Goal: Find specific page/section: Find specific page/section

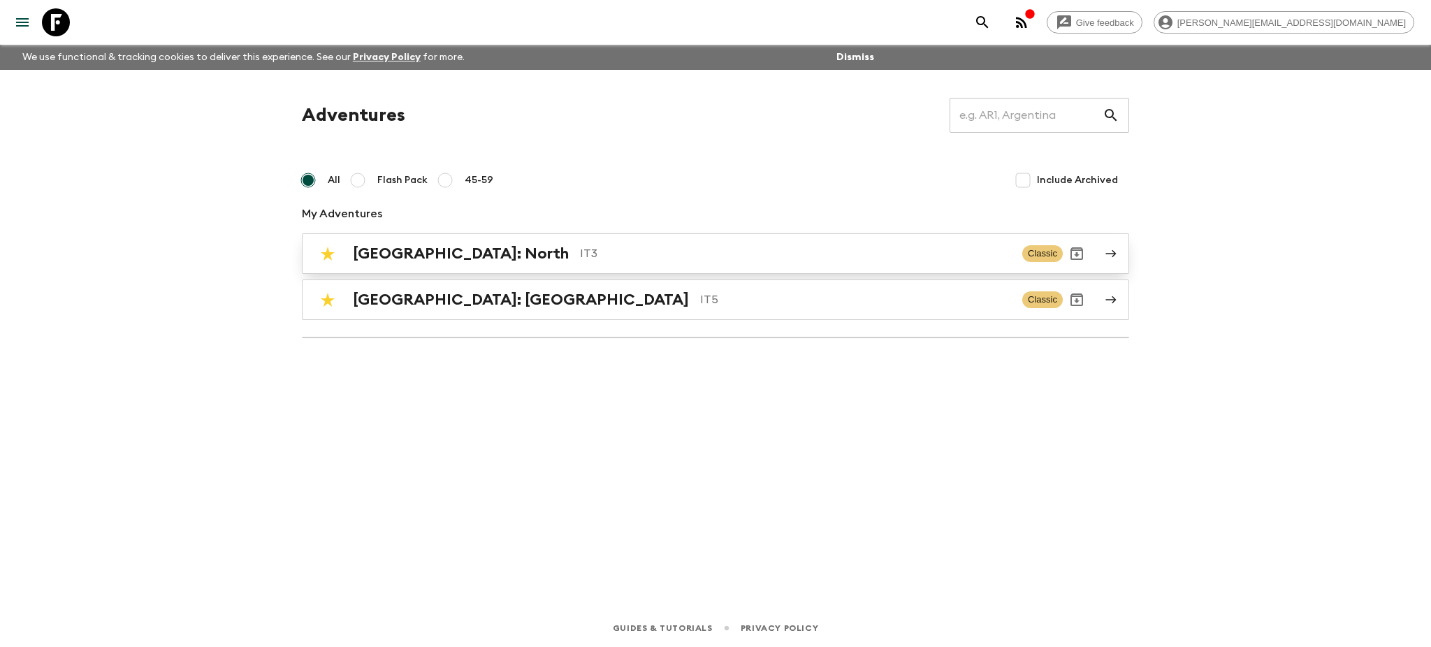
click at [580, 256] on p "IT3" at bounding box center [795, 253] width 431 height 17
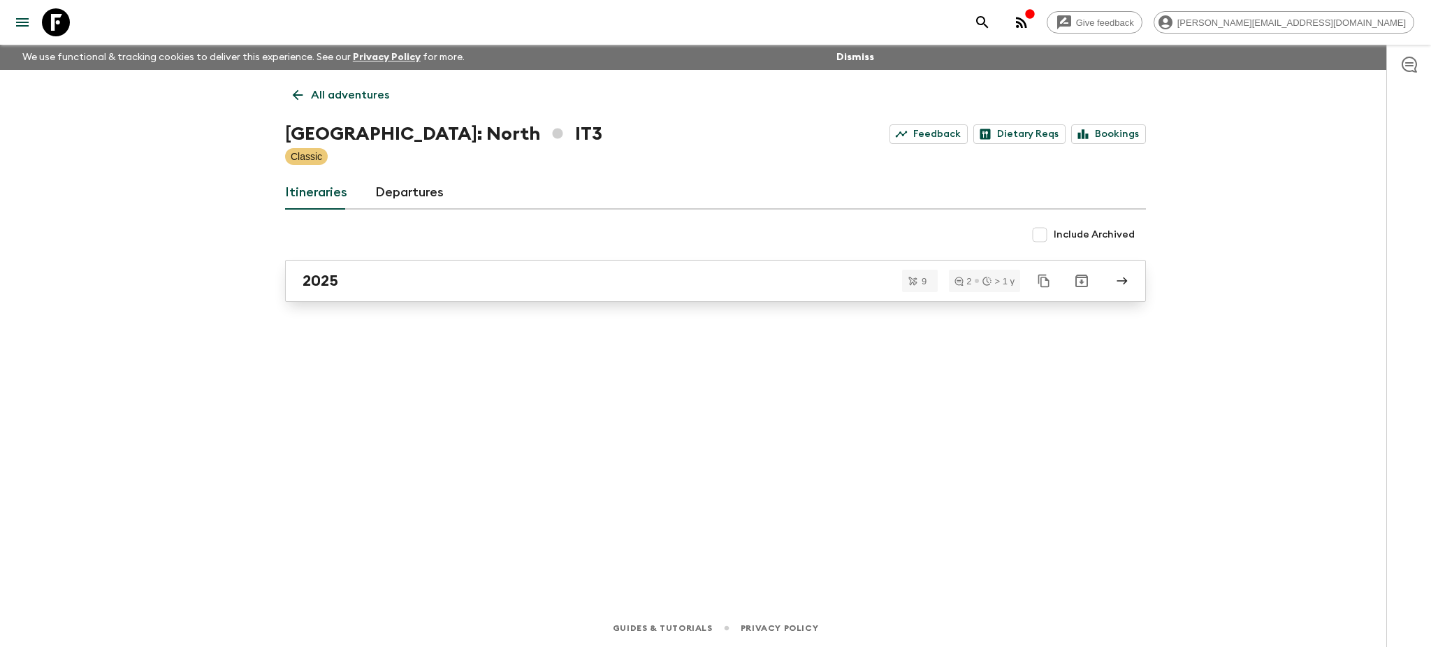
click at [406, 274] on div "2025" at bounding box center [703, 281] width 800 height 18
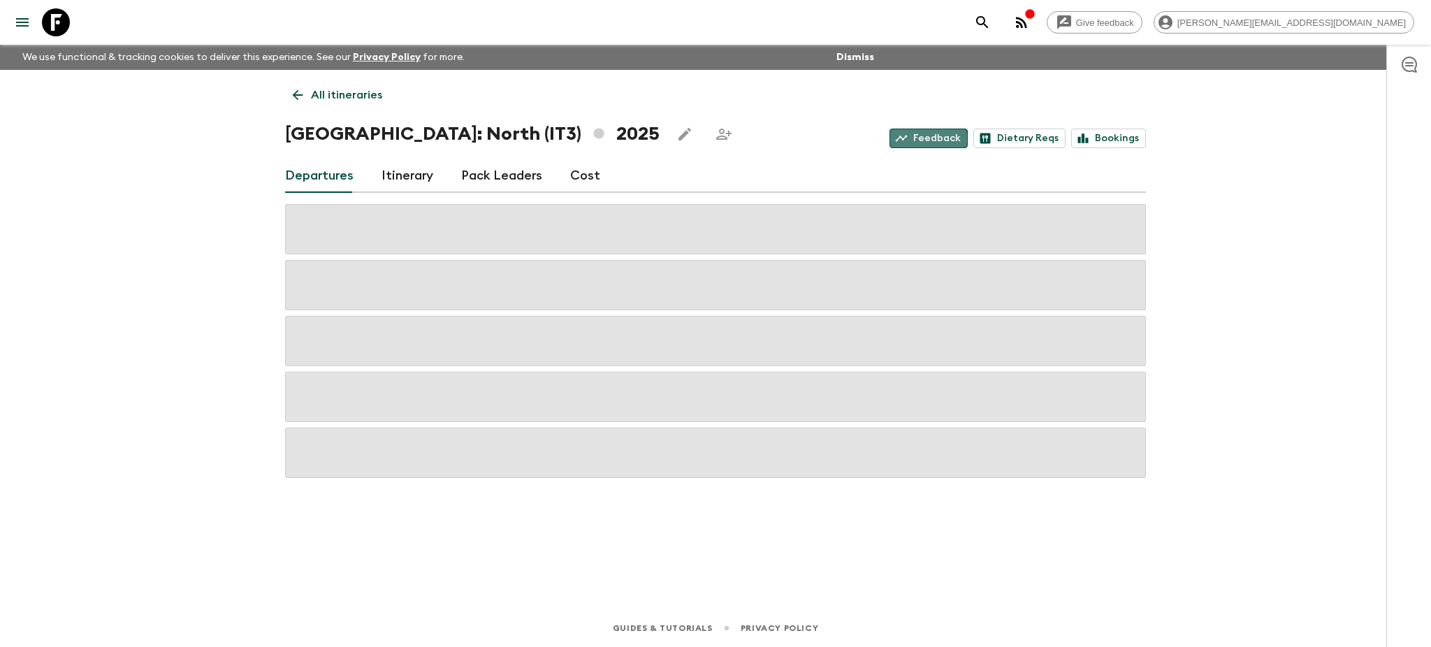
click at [908, 144] on icon at bounding box center [901, 138] width 13 height 13
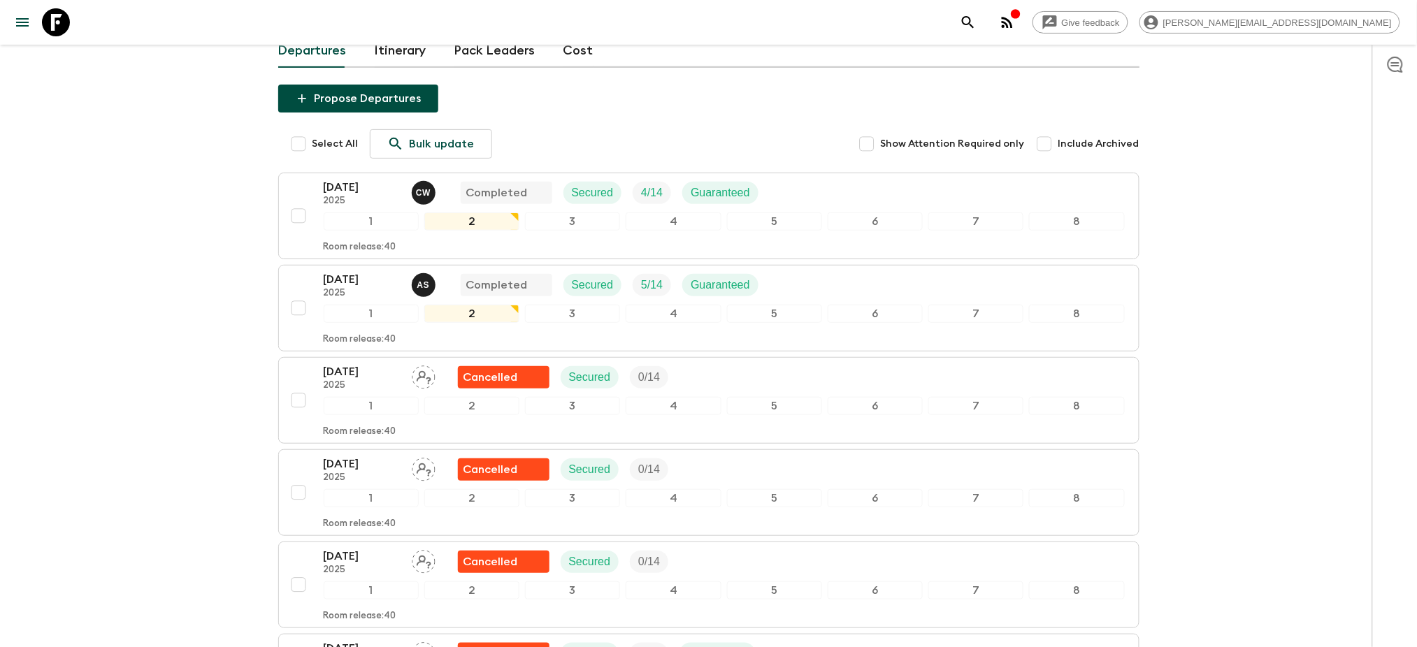
scroll to position [604, 0]
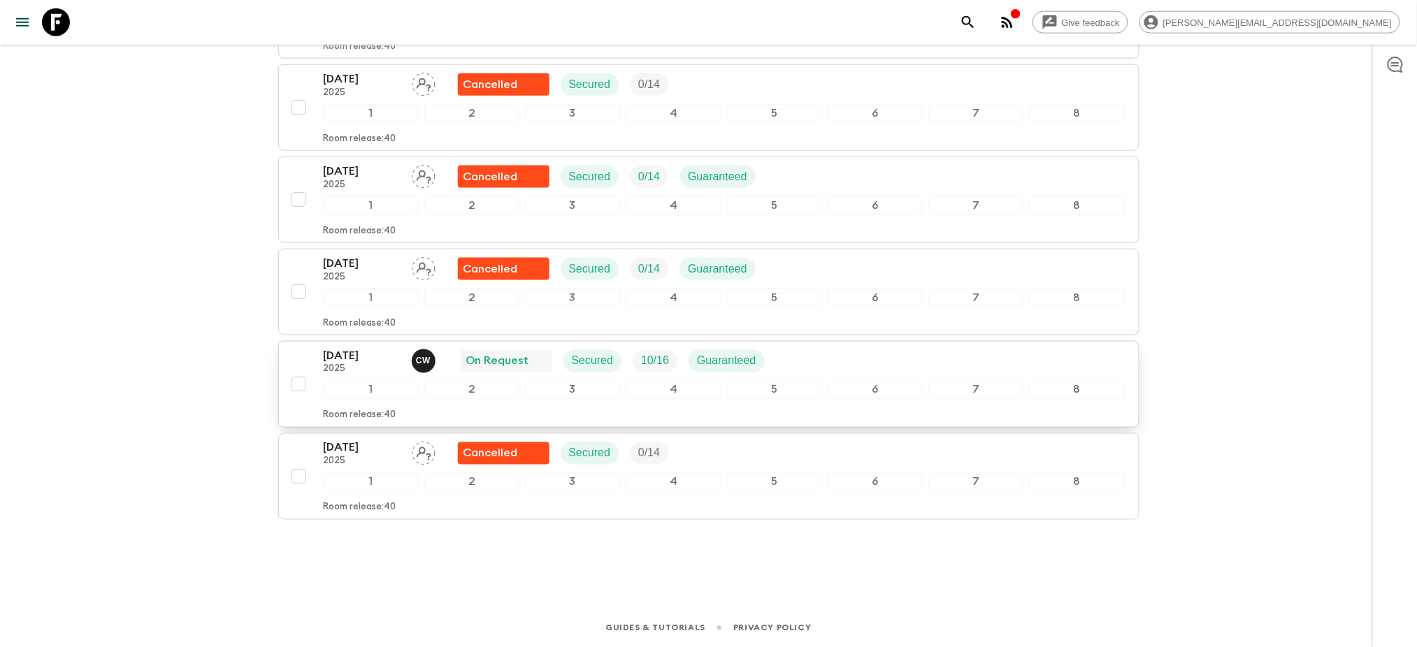
click at [377, 359] on p "[DATE]" at bounding box center [362, 355] width 77 height 17
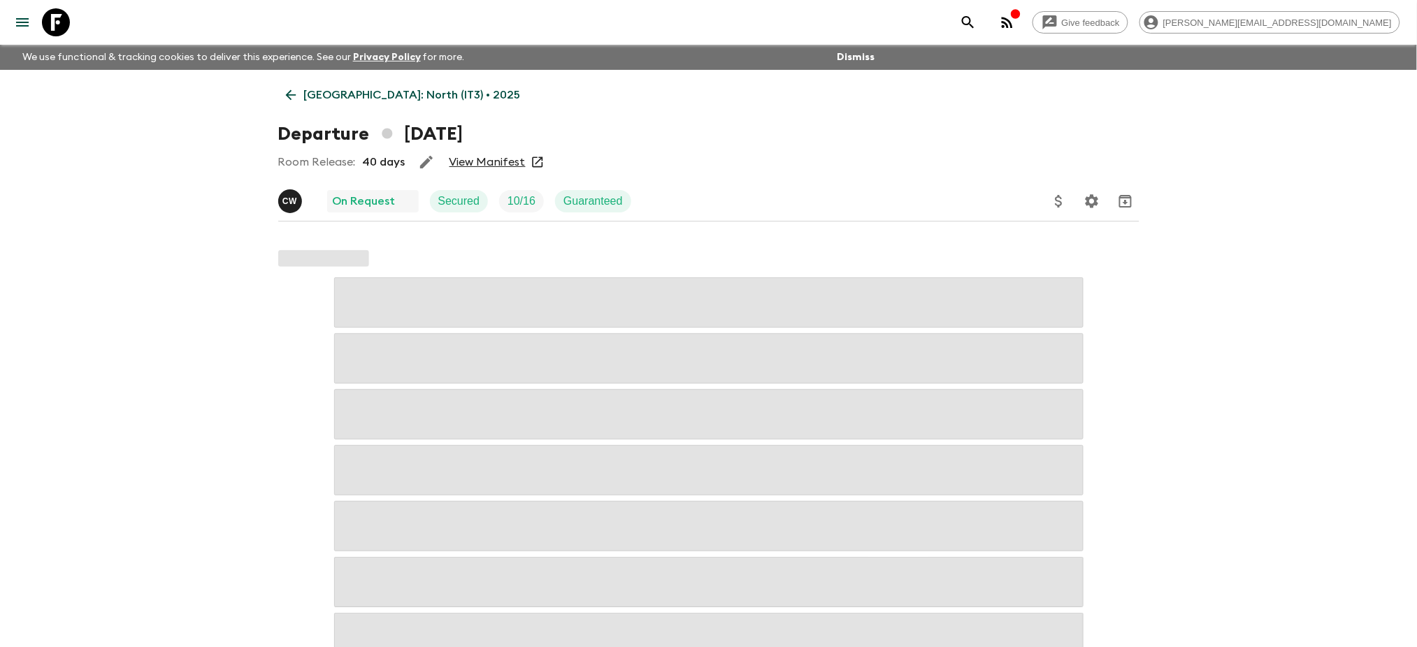
click at [509, 163] on link "View Manifest" at bounding box center [487, 162] width 76 height 14
